Goal: Navigation & Orientation: Find specific page/section

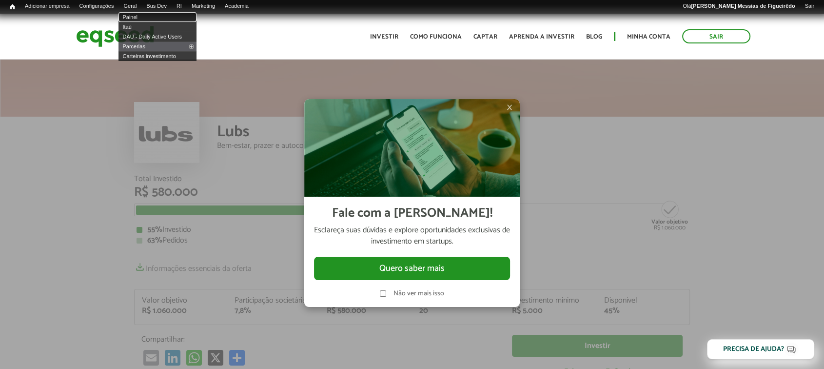
click at [144, 17] on link "Painel" at bounding box center [157, 17] width 78 height 10
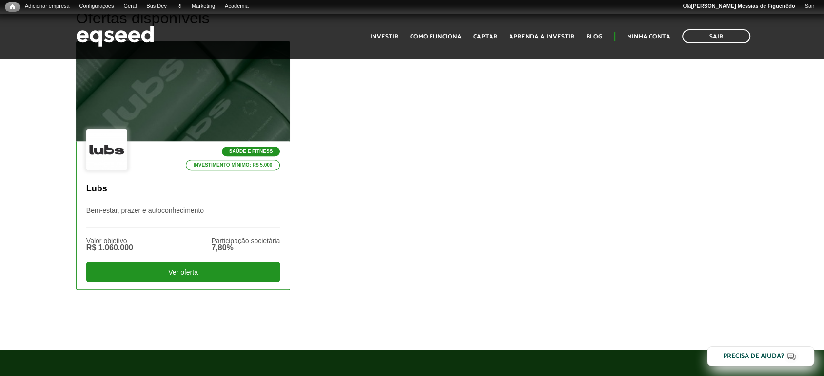
scroll to position [324, 0]
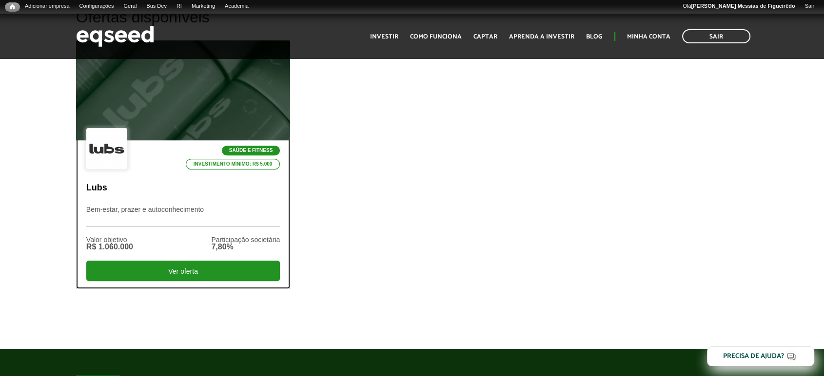
click at [149, 97] on div at bounding box center [183, 91] width 257 height 120
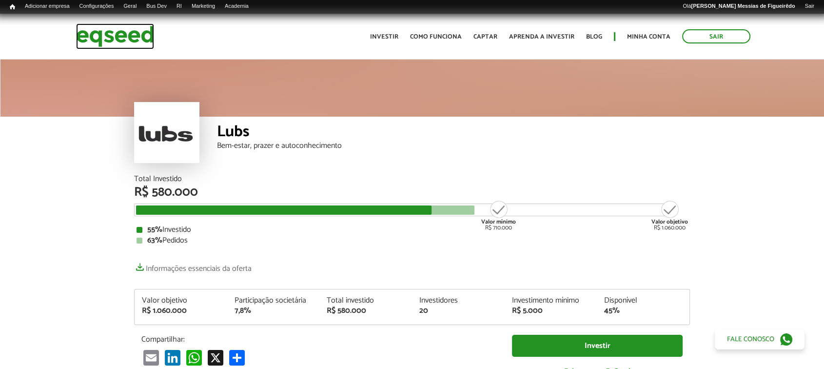
click at [121, 27] on img at bounding box center [115, 36] width 78 height 26
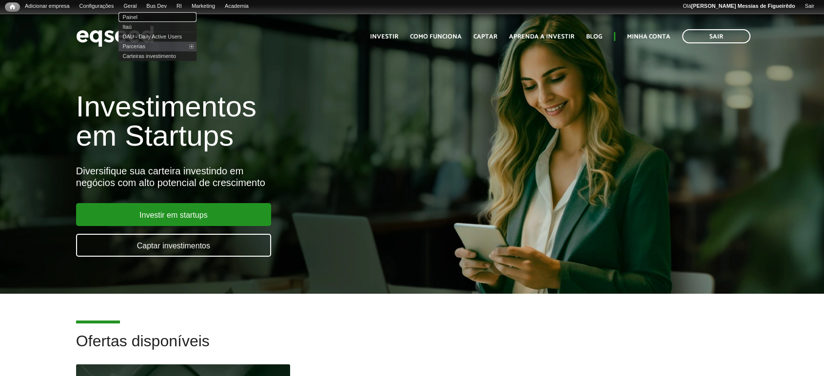
click at [137, 15] on link "Painel" at bounding box center [157, 17] width 78 height 10
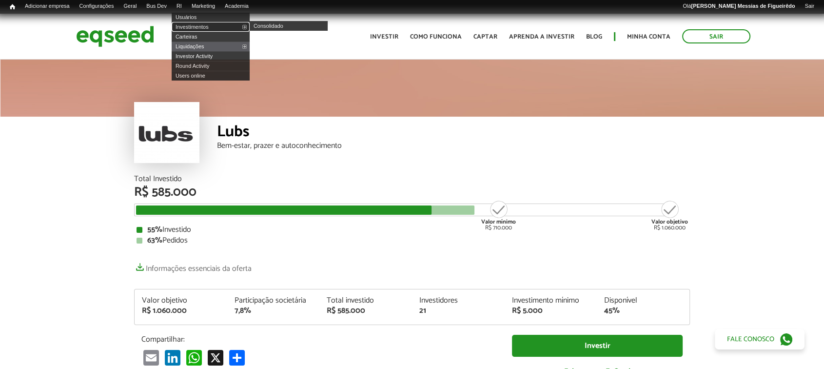
click at [193, 23] on link "Investimentos" at bounding box center [211, 27] width 78 height 10
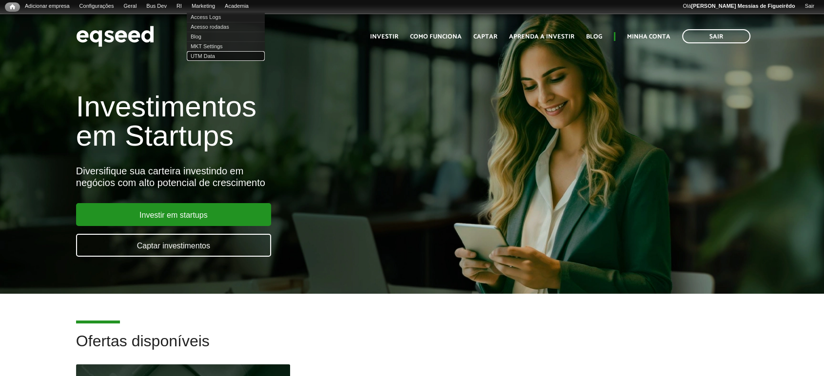
click at [213, 55] on link "UTM Data" at bounding box center [226, 56] width 78 height 10
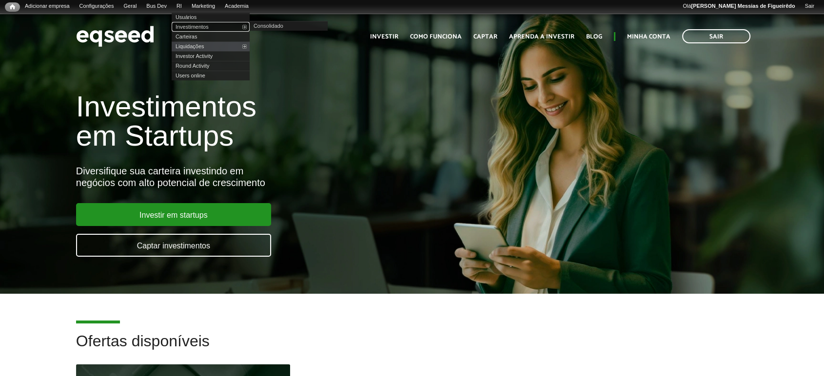
click at [198, 24] on link "Investimentos" at bounding box center [211, 27] width 78 height 10
click at [194, 13] on link "Usuários" at bounding box center [211, 17] width 78 height 10
